Goal: Transaction & Acquisition: Purchase product/service

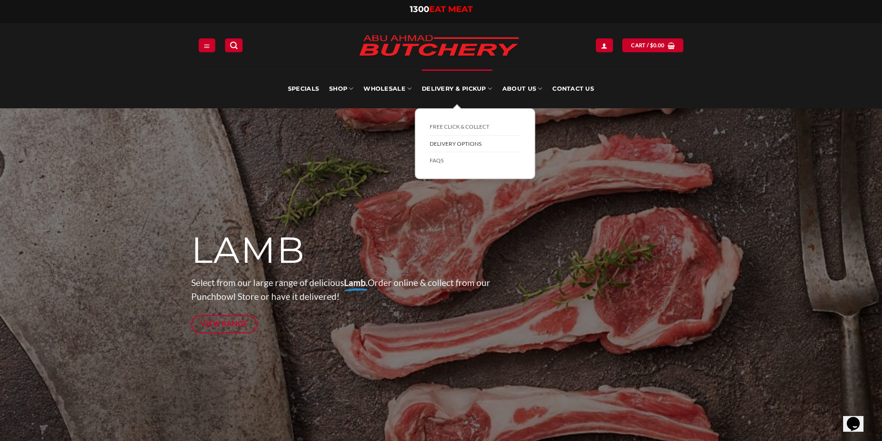
click at [446, 145] on link "Delivery Options" at bounding box center [474, 144] width 91 height 17
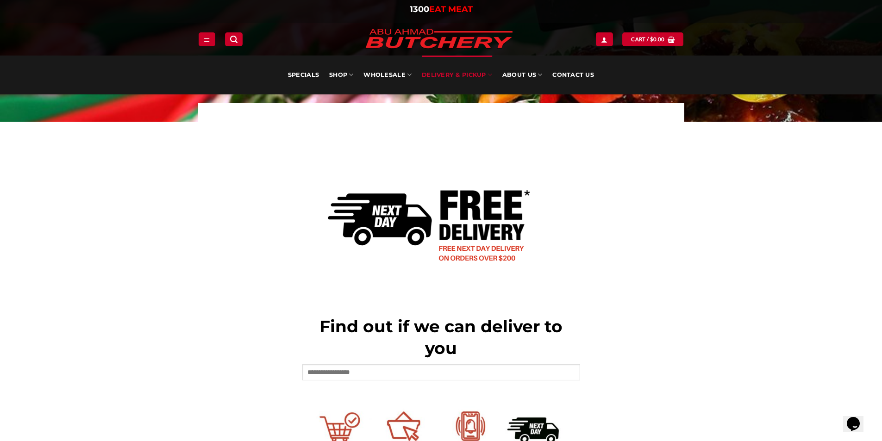
scroll to position [185, 0]
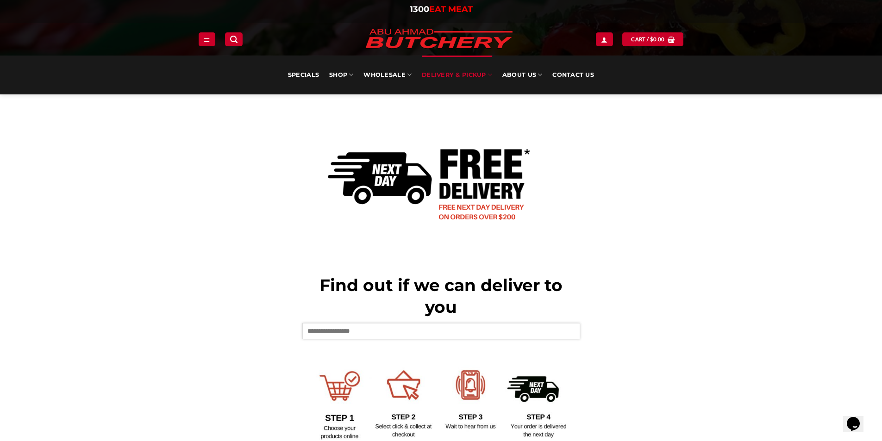
click at [329, 335] on input "text" at bounding box center [441, 331] width 278 height 16
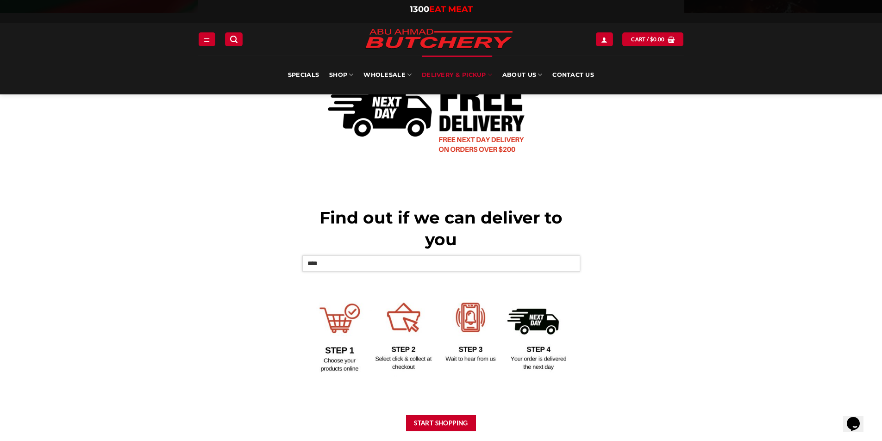
scroll to position [324, 0]
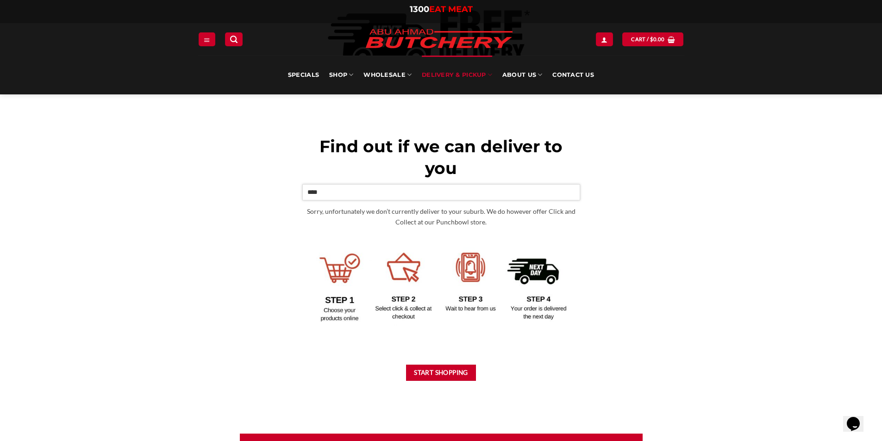
type input "****"
click at [441, 353] on div "Find out if we can deliver to you **** Sorry, unfortunately we don’t currently …" at bounding box center [441, 172] width 278 height 432
click at [444, 361] on div "Find out if we can deliver to you **** Sorry, unfortunately we don’t currently …" at bounding box center [441, 172] width 278 height 432
click at [442, 377] on button "Start Shopping" at bounding box center [441, 373] width 70 height 16
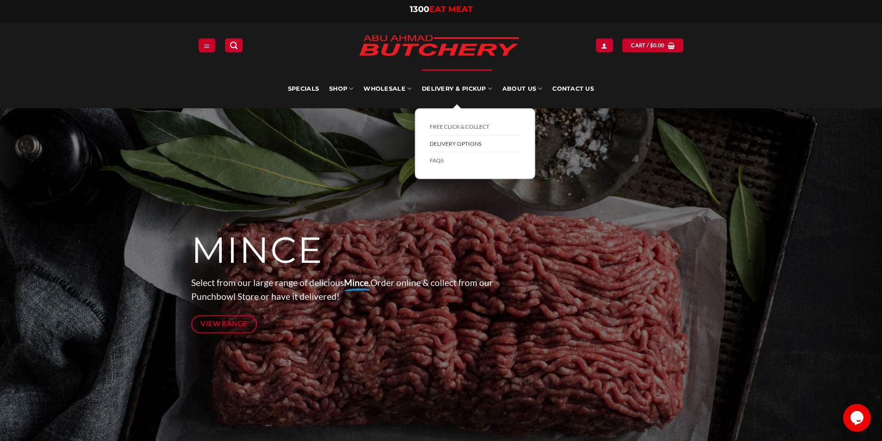
click at [449, 145] on link "Delivery Options" at bounding box center [474, 144] width 91 height 17
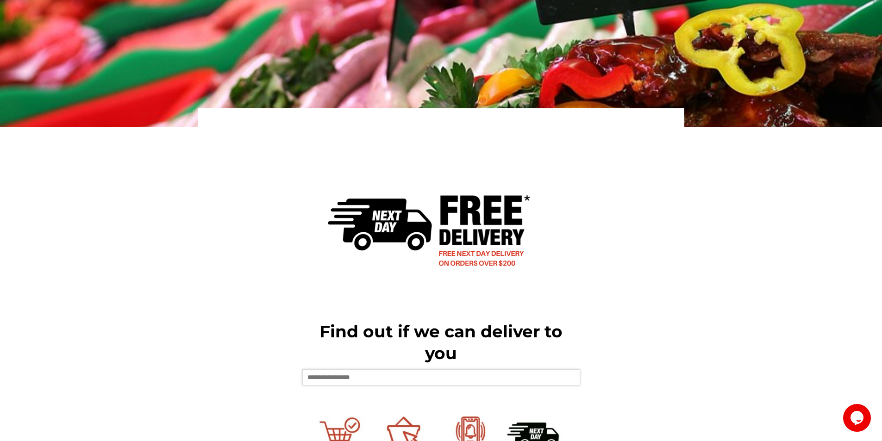
click at [342, 376] on input "text" at bounding box center [441, 377] width 278 height 16
type input "****"
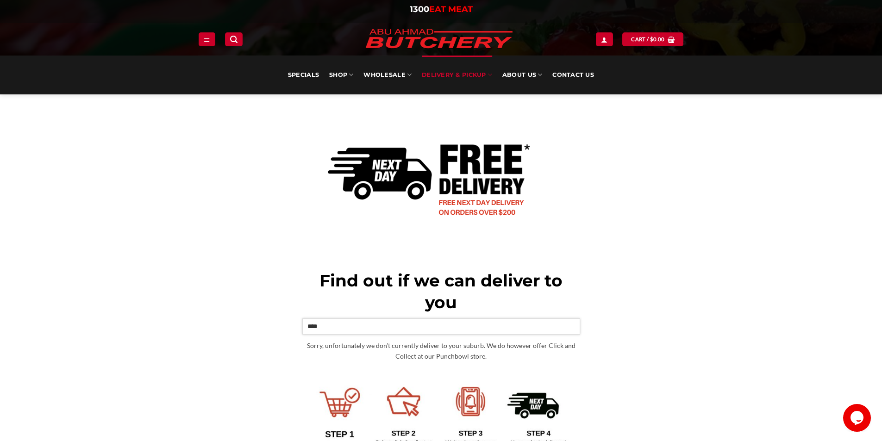
scroll to position [231, 0]
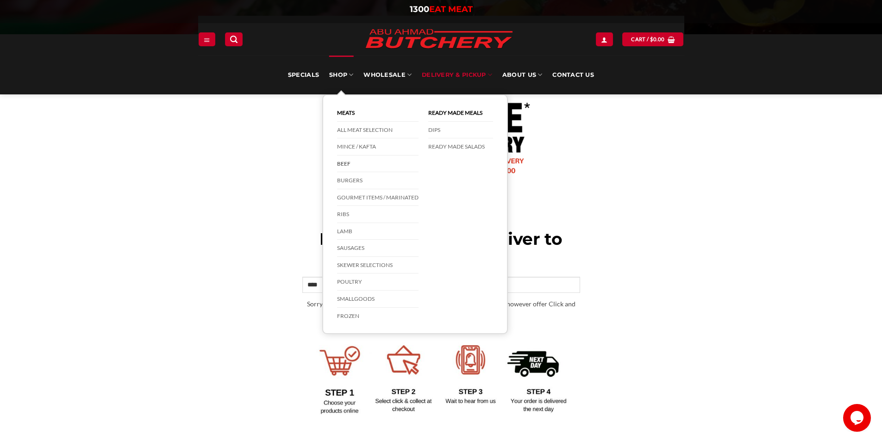
click at [343, 162] on link "Beef" at bounding box center [377, 163] width 81 height 17
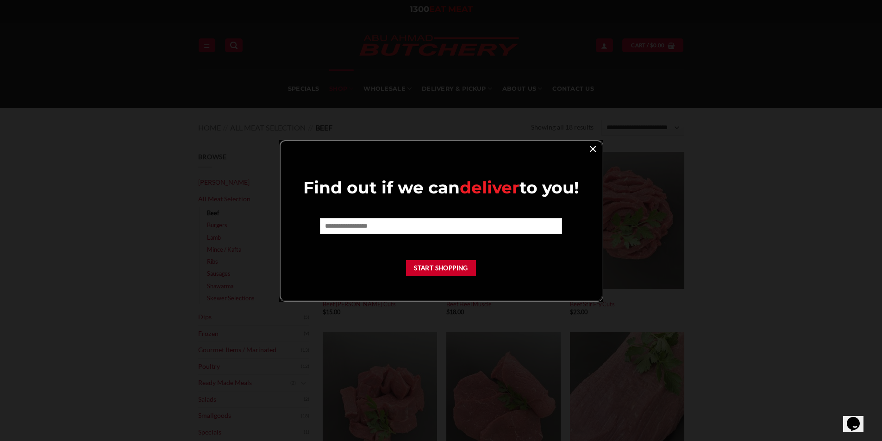
click at [594, 145] on link "×" at bounding box center [592, 148] width 13 height 12
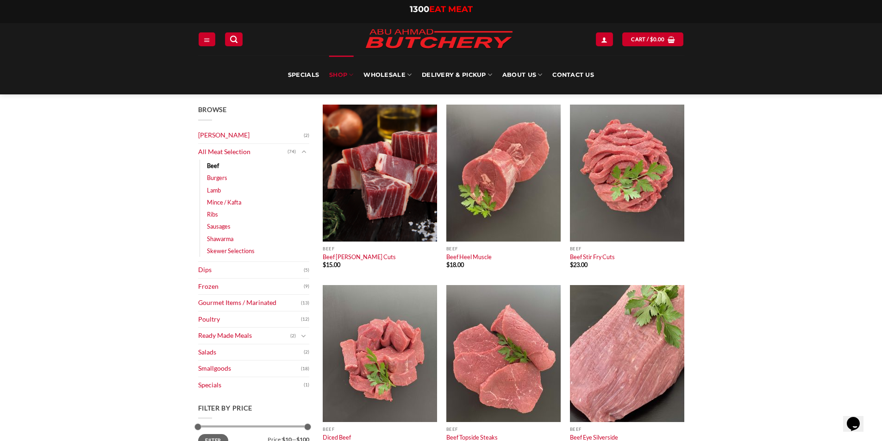
scroll to position [46, 0]
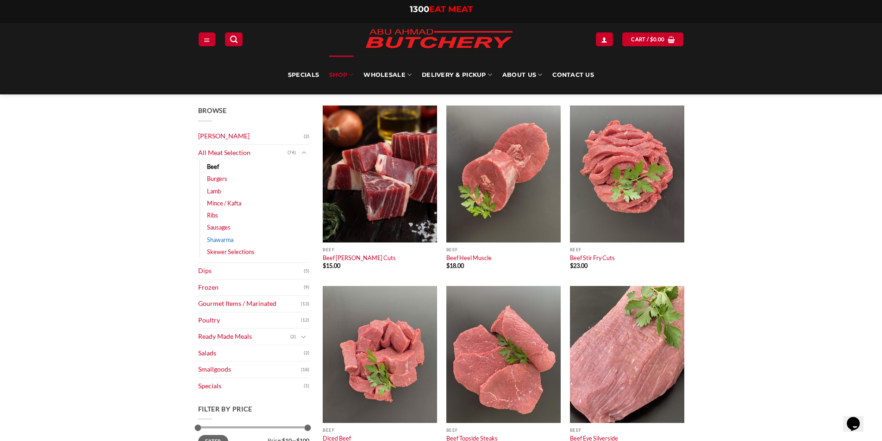
click at [221, 237] on link "Shawarma" at bounding box center [220, 240] width 26 height 12
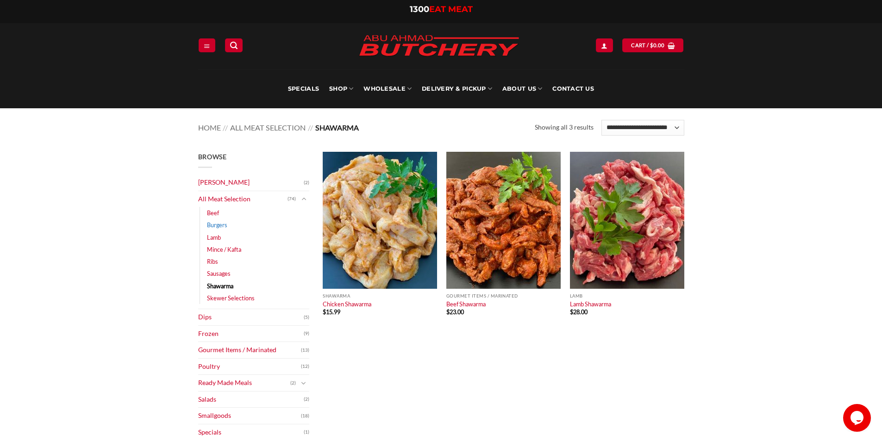
click at [210, 225] on link "Burgers" at bounding box center [217, 225] width 20 height 12
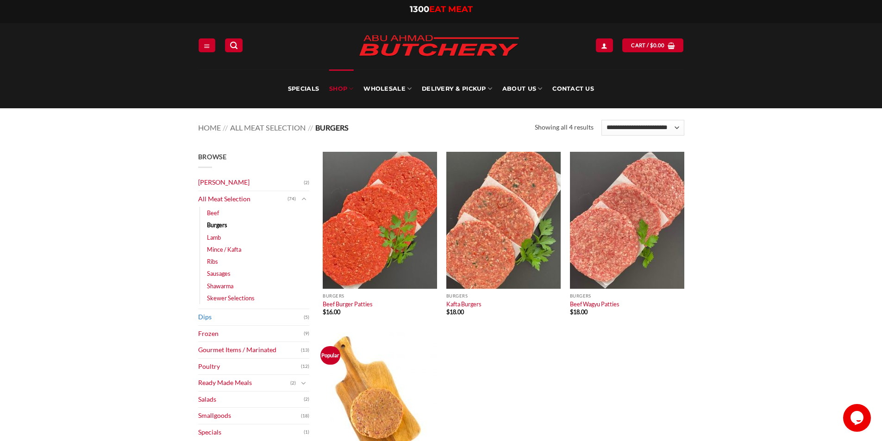
click at [198, 315] on link "Dips" at bounding box center [251, 317] width 106 height 16
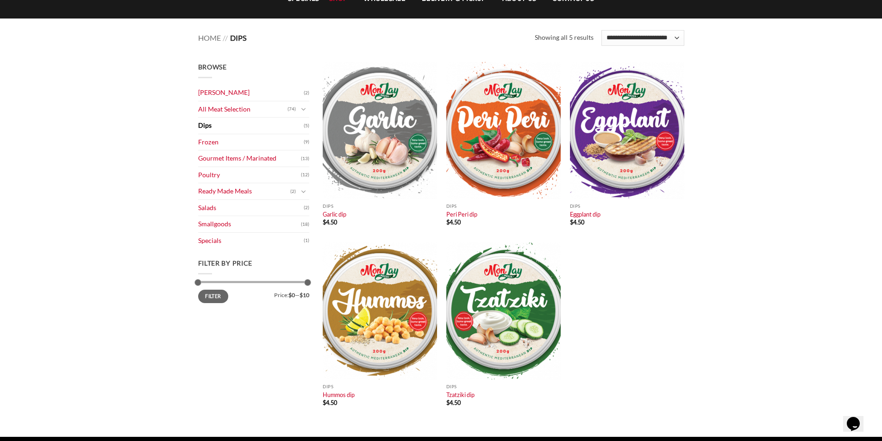
scroll to position [93, 0]
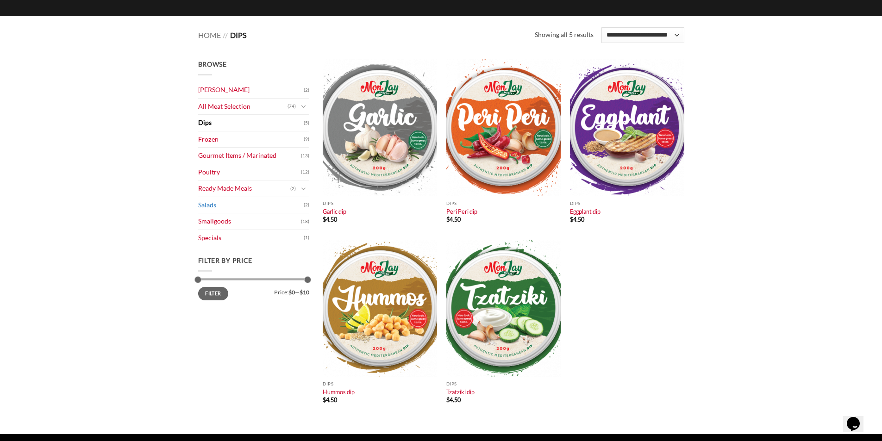
click at [211, 205] on link "Salads" at bounding box center [251, 205] width 106 height 16
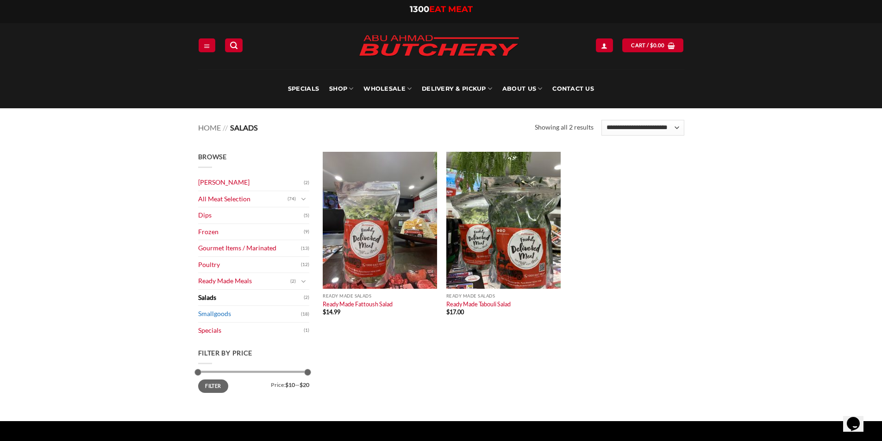
click at [210, 314] on link "Smallgoods" at bounding box center [249, 314] width 103 height 16
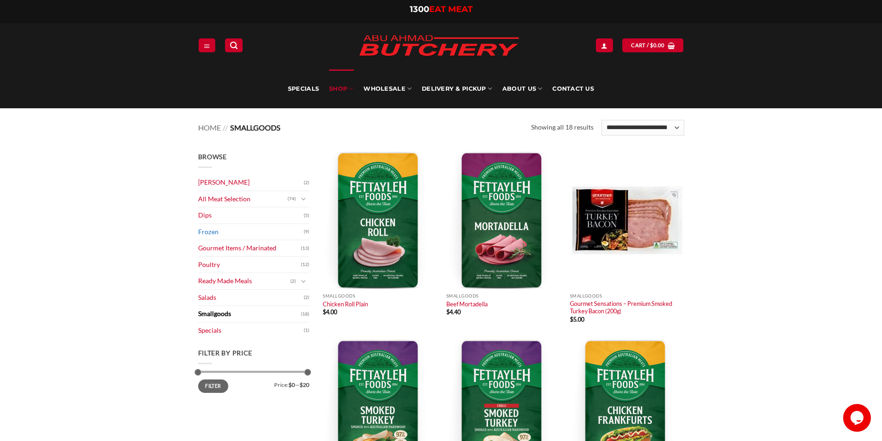
click at [206, 230] on link "Frozen" at bounding box center [251, 232] width 106 height 16
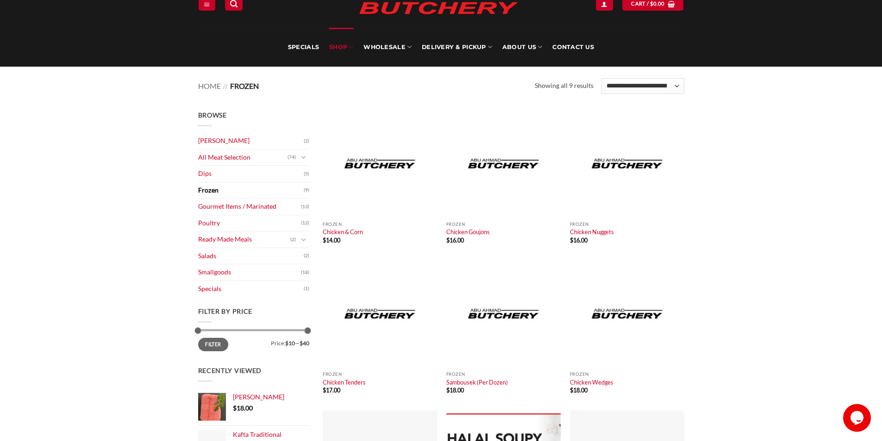
scroll to position [231, 0]
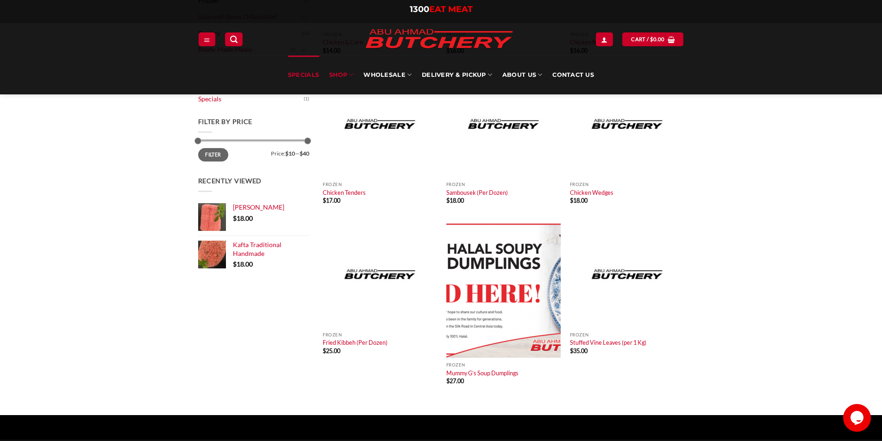
click at [303, 72] on link "Specials" at bounding box center [303, 75] width 31 height 39
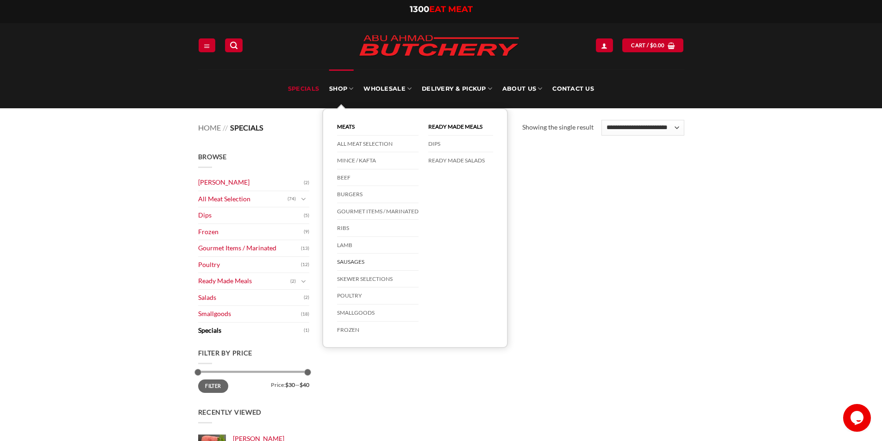
click at [352, 262] on link "Sausages" at bounding box center [377, 262] width 81 height 17
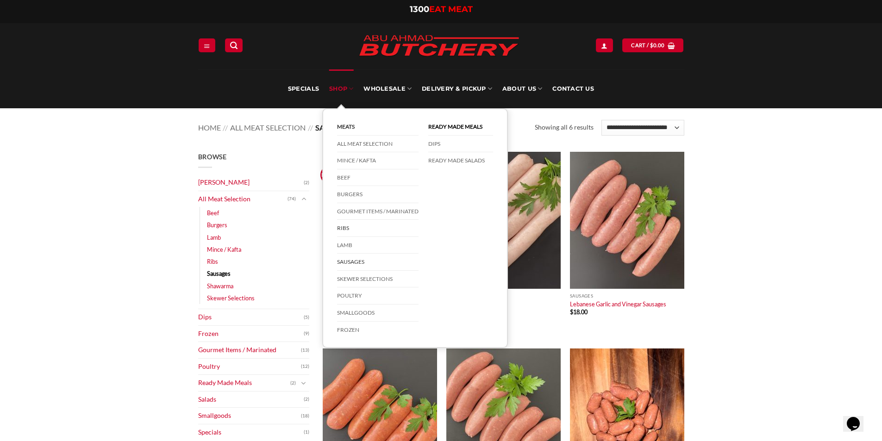
click at [343, 227] on link "Ribs" at bounding box center [377, 228] width 81 height 17
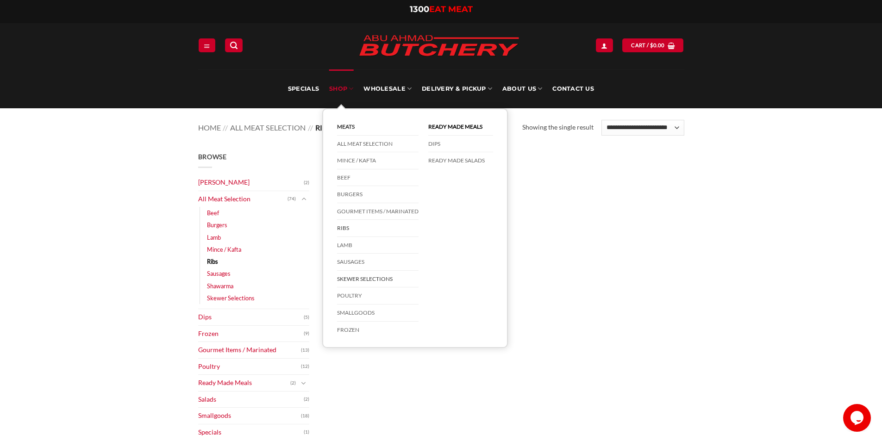
click at [364, 279] on link "Skewer Selections" at bounding box center [377, 279] width 81 height 17
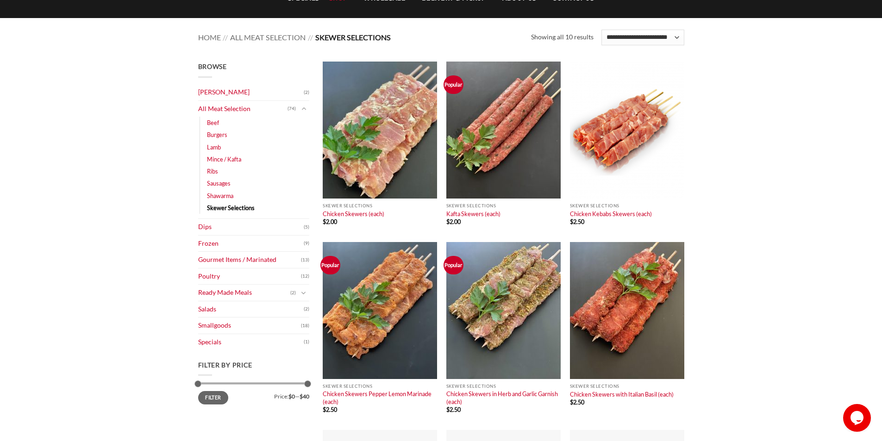
scroll to position [93, 0]
